Goal: Task Accomplishment & Management: Use online tool/utility

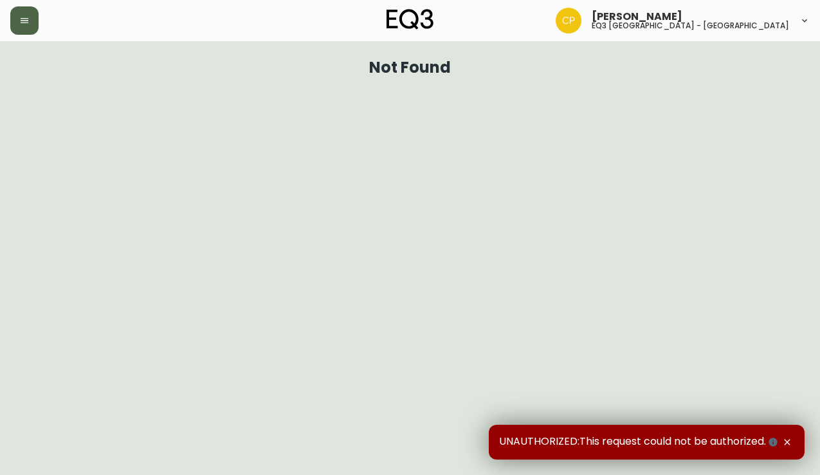
click at [25, 20] on icon "button" at bounding box center [24, 20] width 10 height 10
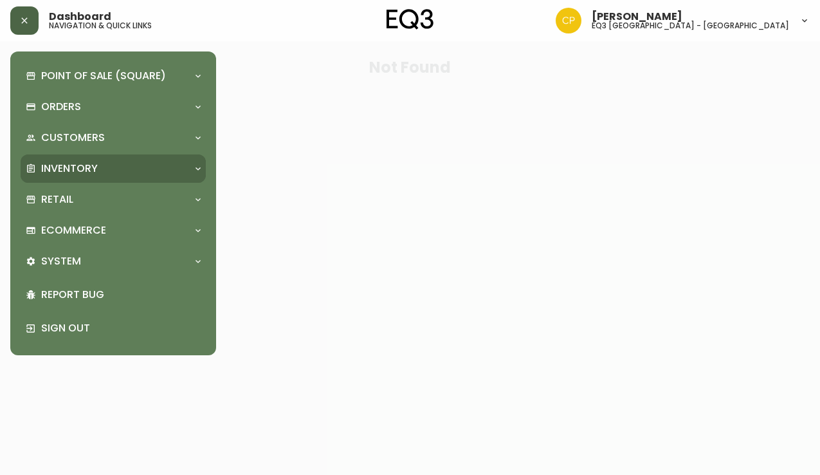
click at [127, 169] on div "Inventory" at bounding box center [107, 168] width 162 height 14
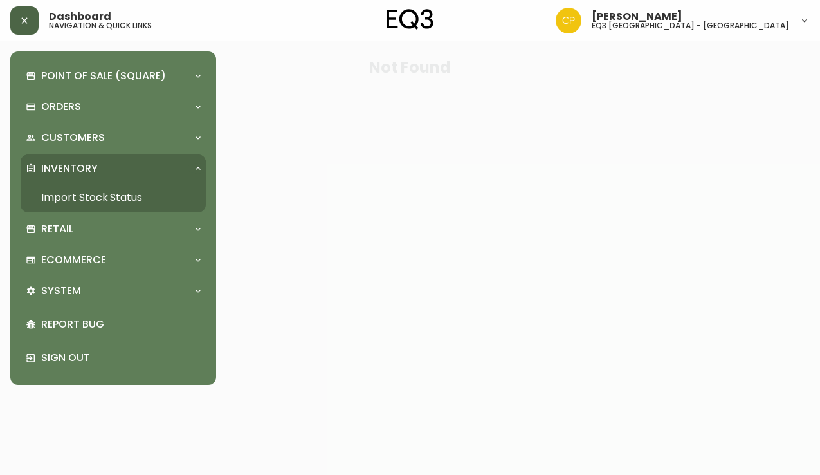
click at [111, 194] on link "Import Stock Status" at bounding box center [113, 198] width 185 height 30
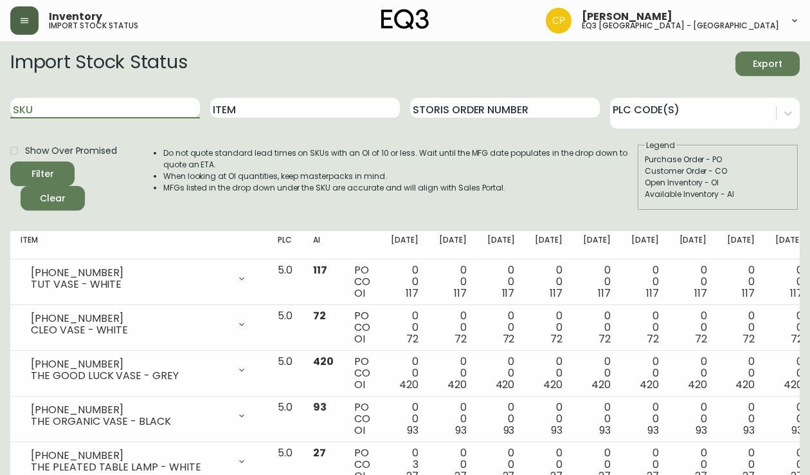
click at [105, 113] on input "SKU" at bounding box center [105, 108] width 190 height 21
paste input "[PHONE_NUMBER]"
click at [111, 104] on input "[PHONE_NUMBER]" at bounding box center [105, 108] width 190 height 21
click at [10, 161] on button "Filter" at bounding box center [42, 173] width 64 height 24
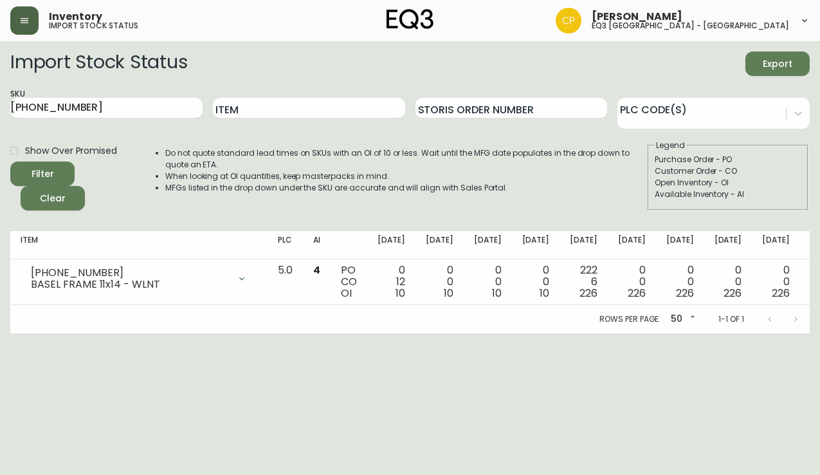
click at [31, 333] on html "Inventory import stock status [PERSON_NAME] eq3 [GEOGRAPHIC_DATA] - st laurent …" at bounding box center [410, 166] width 820 height 333
click at [2, 333] on html "Inventory import stock status [PERSON_NAME] eq3 [GEOGRAPHIC_DATA] - st laurent …" at bounding box center [410, 166] width 820 height 333
click at [30, 333] on html "Inventory import stock status [PERSON_NAME] eq3 [GEOGRAPHIC_DATA] - st laurent …" at bounding box center [410, 166] width 820 height 333
click at [28, 333] on html "Inventory import stock status [PERSON_NAME] eq3 [GEOGRAPHIC_DATA] - st laurent …" at bounding box center [410, 166] width 820 height 333
drag, startPoint x: 91, startPoint y: 106, endPoint x: -1, endPoint y: 105, distance: 91.3
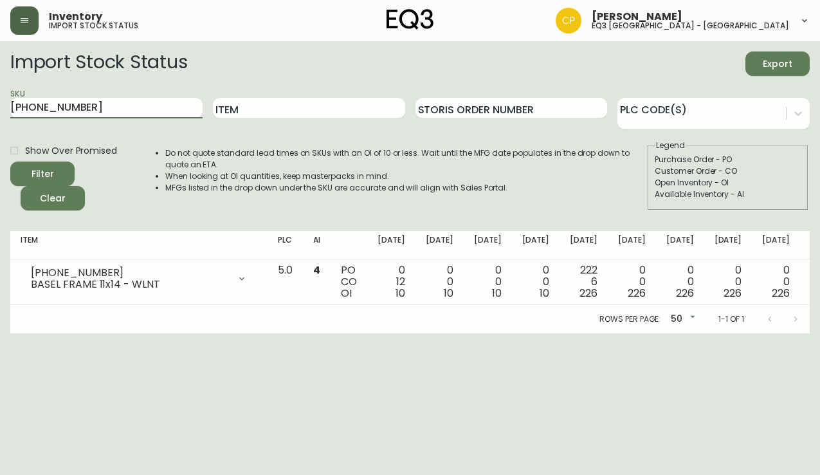
click at [0, 105] on html "Inventory import stock status [PERSON_NAME] eq3 [GEOGRAPHIC_DATA] - st laurent …" at bounding box center [410, 166] width 820 height 333
drag, startPoint x: 39, startPoint y: 356, endPoint x: 62, endPoint y: 204, distance: 153.0
click at [39, 333] on html "Inventory import stock status [PERSON_NAME] eq3 [GEOGRAPHIC_DATA] - st laurent …" at bounding box center [410, 166] width 820 height 333
click at [44, 333] on html "Inventory import stock status [PERSON_NAME] eq3 [GEOGRAPHIC_DATA] - st laurent …" at bounding box center [410, 166] width 820 height 333
click at [86, 107] on input "[PHONE_NUMBER]" at bounding box center [106, 108] width 192 height 21
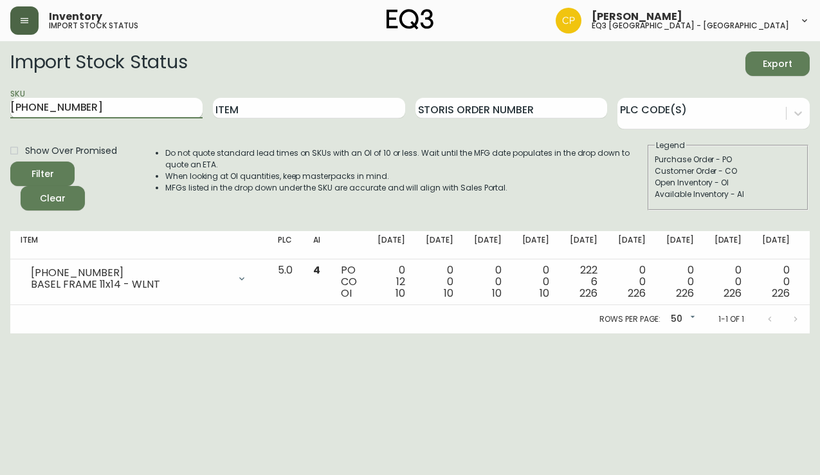
type input "[PHONE_NUMBER]"
click at [10, 161] on button "Filter" at bounding box center [42, 173] width 64 height 24
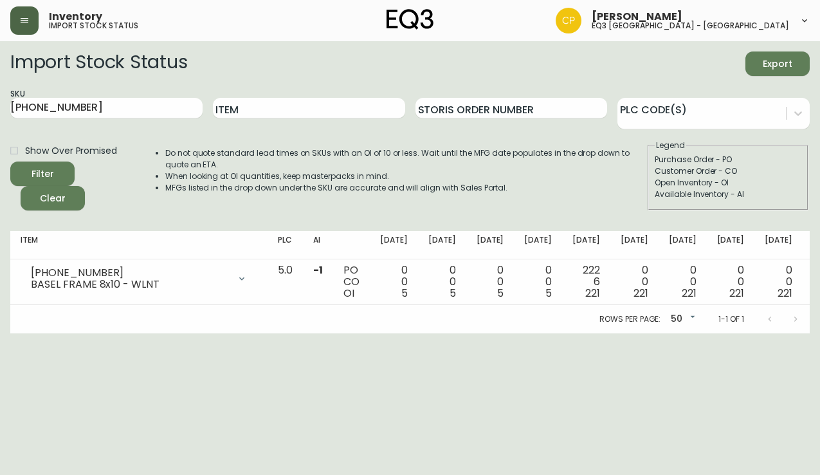
click at [43, 333] on html "Inventory import stock status [PERSON_NAME] eq3 [GEOGRAPHIC_DATA] - st laurent …" at bounding box center [410, 166] width 820 height 333
click at [40, 333] on html "Inventory import stock status [PERSON_NAME] eq3 [GEOGRAPHIC_DATA] - st laurent …" at bounding box center [410, 166] width 820 height 333
drag, startPoint x: 104, startPoint y: 107, endPoint x: -1, endPoint y: 99, distance: 105.1
click at [0, 99] on html "Inventory import stock status [PERSON_NAME] eq3 [GEOGRAPHIC_DATA] - st laurent …" at bounding box center [410, 166] width 820 height 333
click at [55, 333] on html "Inventory import stock status [PERSON_NAME] eq3 [GEOGRAPHIC_DATA] - st laurent …" at bounding box center [410, 166] width 820 height 333
